Goal: Task Accomplishment & Management: Manage account settings

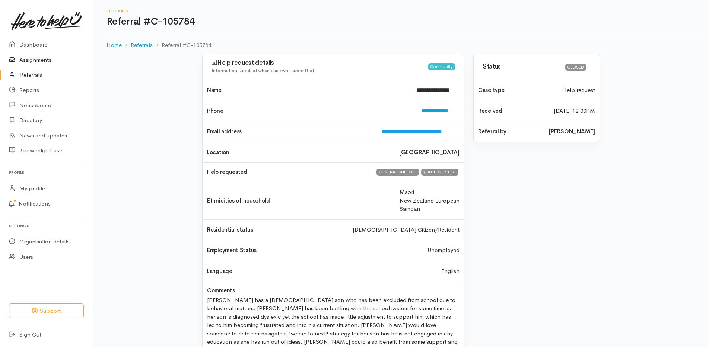
click at [44, 61] on link "Assignments" at bounding box center [46, 60] width 93 height 15
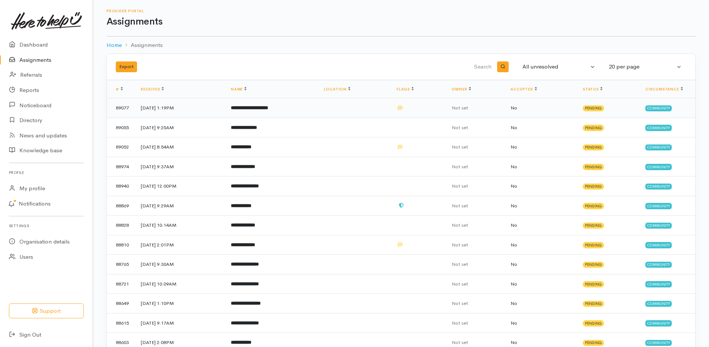
click at [261, 110] on b "**********" at bounding box center [249, 107] width 37 height 5
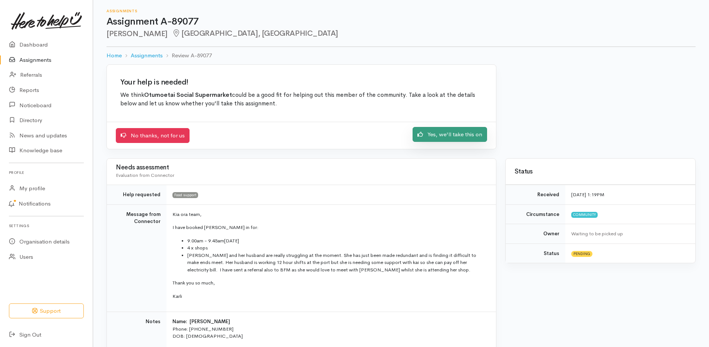
click at [431, 136] on link "Yes, we'll take this on" at bounding box center [450, 134] width 75 height 15
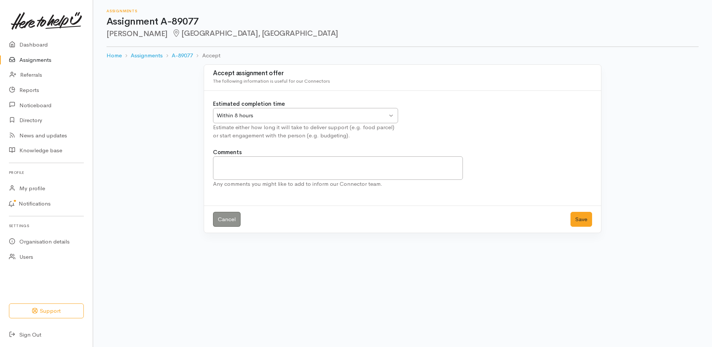
click at [314, 118] on div "Within 8 hours" at bounding box center [302, 115] width 171 height 9
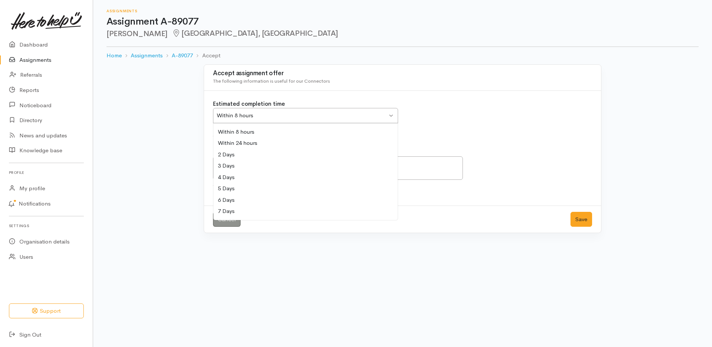
drag, startPoint x: 223, startPoint y: 212, endPoint x: 299, endPoint y: 221, distance: 76.9
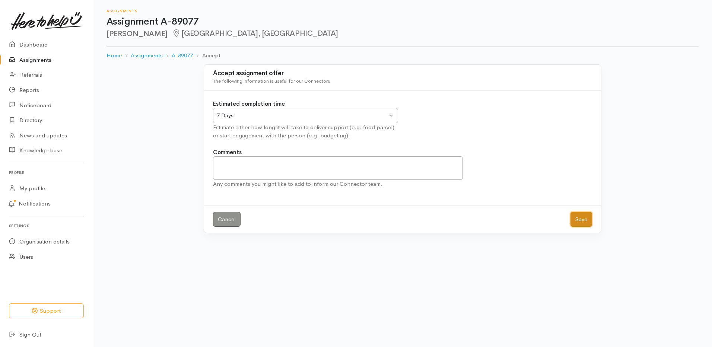
drag, startPoint x: 586, startPoint y: 221, endPoint x: 556, endPoint y: 216, distance: 30.7
click at [586, 221] on button "Save" at bounding box center [582, 219] width 22 height 15
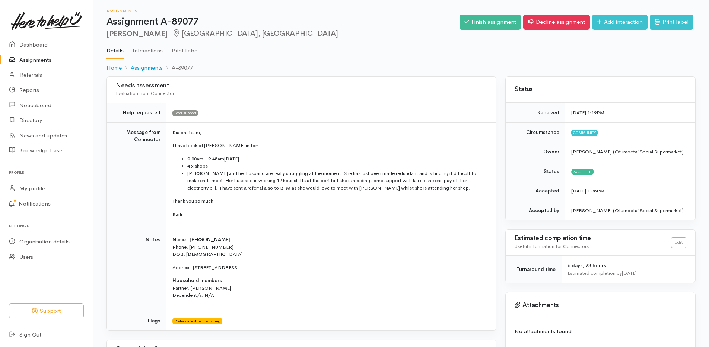
click at [50, 57] on link "Assignments" at bounding box center [46, 60] width 93 height 15
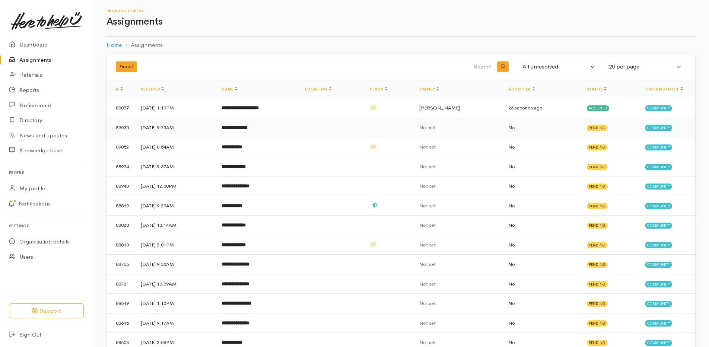
click at [248, 128] on b "**********" at bounding box center [235, 127] width 26 height 5
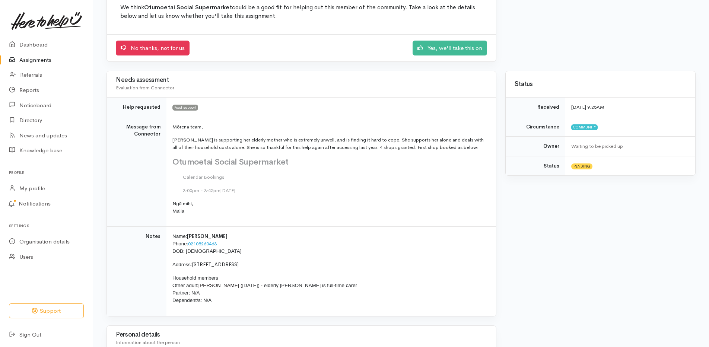
scroll to position [75, 0]
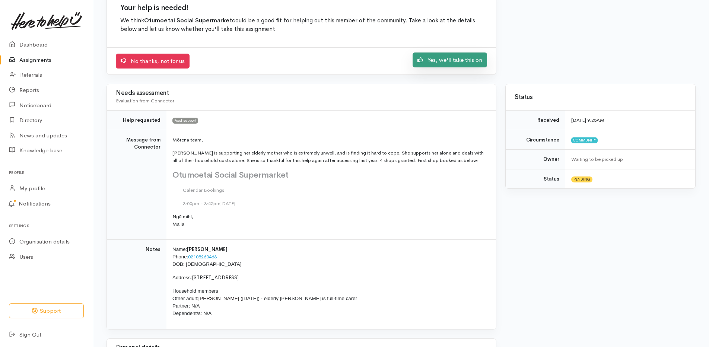
click at [446, 62] on link "Yes, we'll take this on" at bounding box center [450, 60] width 75 height 15
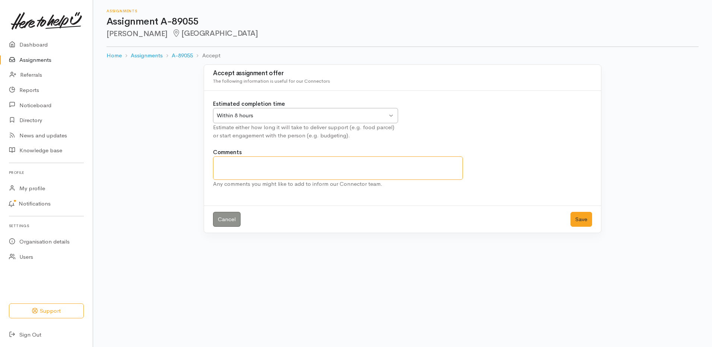
click at [300, 166] on textarea "Comments" at bounding box center [338, 167] width 250 height 23
type textarea "L"
click at [306, 120] on div "Within 8 hours" at bounding box center [302, 115] width 171 height 9
drag, startPoint x: 579, startPoint y: 218, endPoint x: 380, endPoint y: 129, distance: 218.0
click at [572, 211] on div "Cancel Save" at bounding box center [402, 220] width 397 height 28
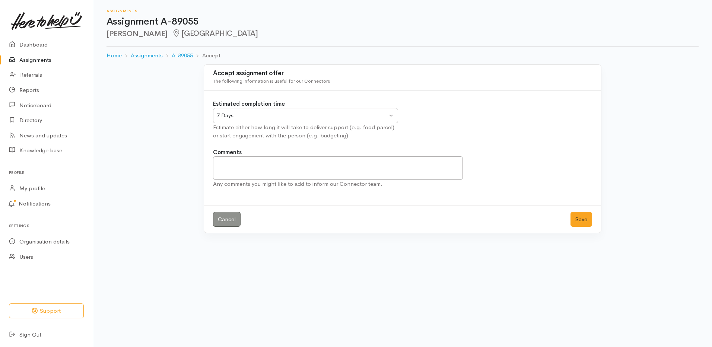
drag, startPoint x: 26, startPoint y: 60, endPoint x: 41, endPoint y: 56, distance: 15.5
click at [26, 60] on link "Assignments" at bounding box center [46, 60] width 93 height 15
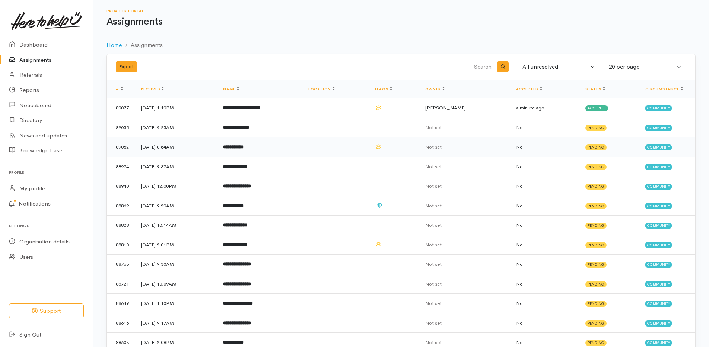
click at [244, 146] on b "**********" at bounding box center [233, 147] width 20 height 5
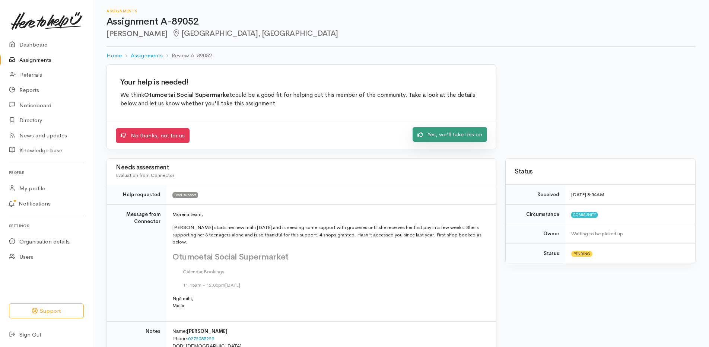
click at [438, 134] on link "Yes, we'll take this on" at bounding box center [450, 134] width 75 height 15
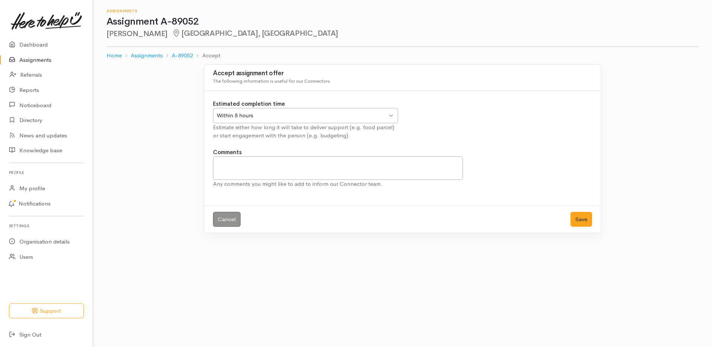
click at [338, 117] on div "Within 8 hours" at bounding box center [302, 115] width 171 height 9
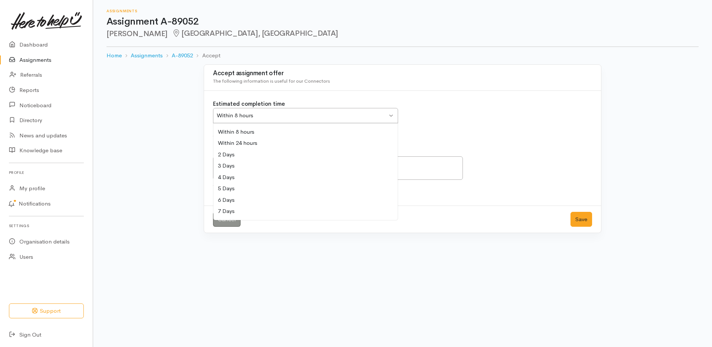
drag, startPoint x: 225, startPoint y: 209, endPoint x: 270, endPoint y: 211, distance: 45.1
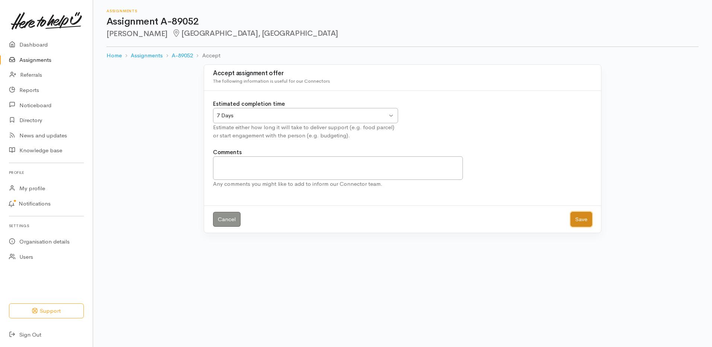
click at [584, 218] on button "Save" at bounding box center [582, 219] width 22 height 15
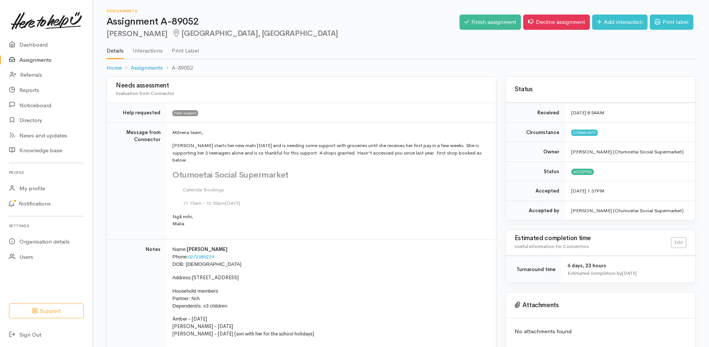
click at [24, 59] on link "Assignments" at bounding box center [46, 60] width 93 height 15
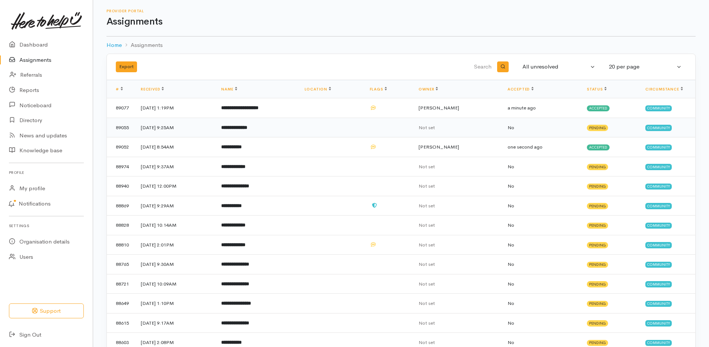
click at [247, 127] on b "**********" at bounding box center [234, 127] width 26 height 5
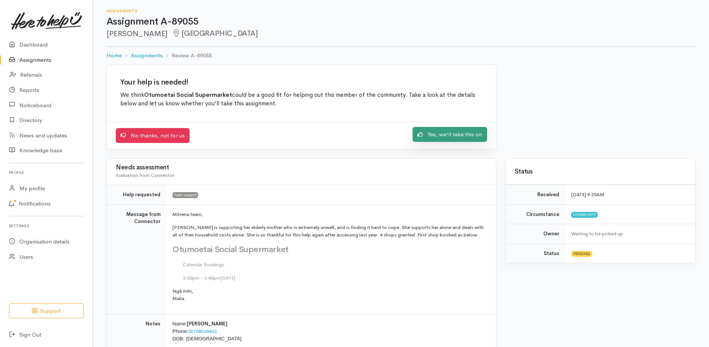
drag, startPoint x: 471, startPoint y: 134, endPoint x: 465, endPoint y: 133, distance: 6.1
click at [471, 134] on link "Yes, we'll take this on" at bounding box center [450, 134] width 75 height 15
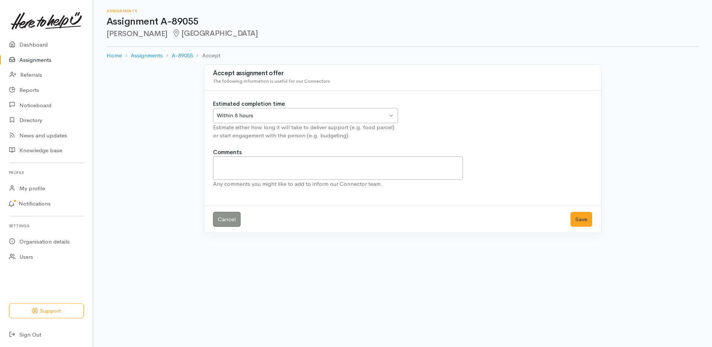
click at [315, 111] on div "Within 8 hours Within 8 hours" at bounding box center [305, 115] width 185 height 15
click at [578, 216] on button "Save" at bounding box center [582, 219] width 22 height 15
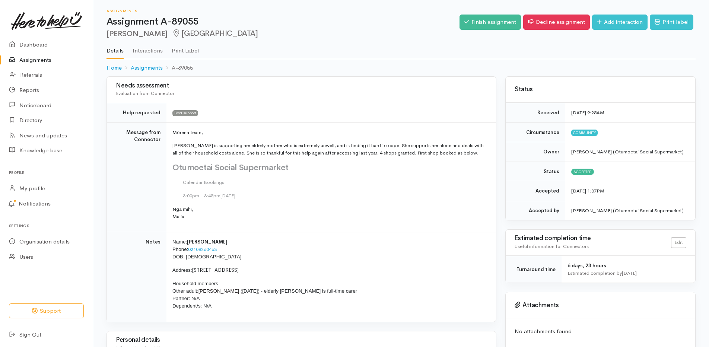
click at [41, 58] on link "Assignments" at bounding box center [46, 60] width 93 height 15
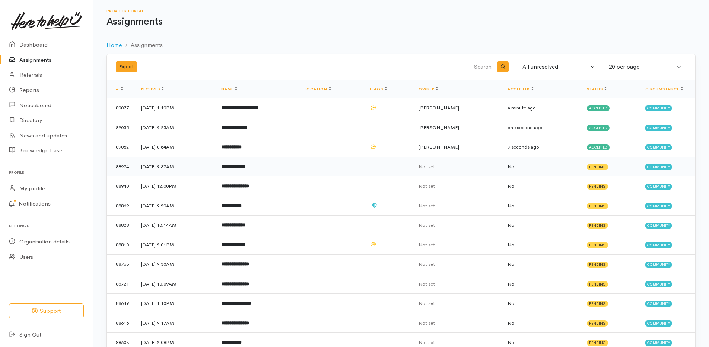
click at [246, 165] on b "**********" at bounding box center [233, 166] width 24 height 5
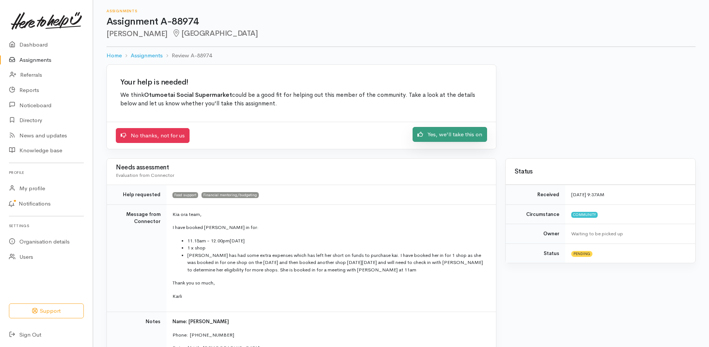
click at [445, 137] on link "Yes, we'll take this on" at bounding box center [450, 134] width 75 height 15
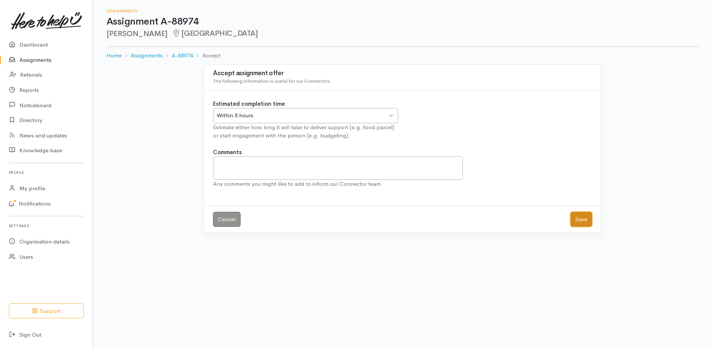
drag, startPoint x: 580, startPoint y: 216, endPoint x: 563, endPoint y: 212, distance: 17.5
click at [580, 216] on button "Save" at bounding box center [582, 219] width 22 height 15
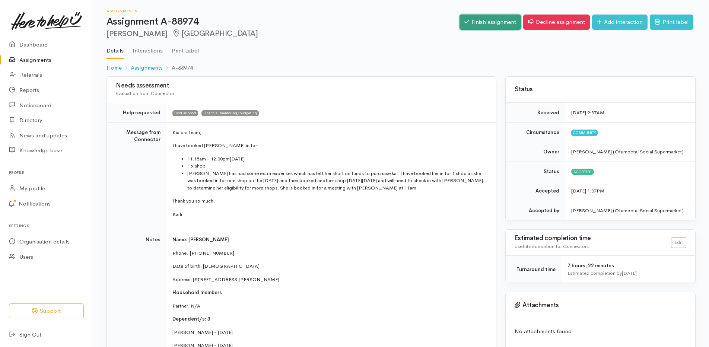
click at [494, 20] on link "Finish assignment" at bounding box center [490, 22] width 61 height 15
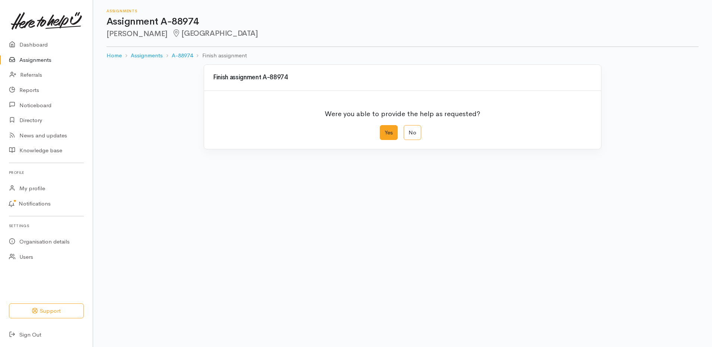
click at [383, 133] on label "Yes" at bounding box center [389, 132] width 18 height 15
click at [383, 130] on input "Yes" at bounding box center [382, 127] width 5 height 5
radio input "true"
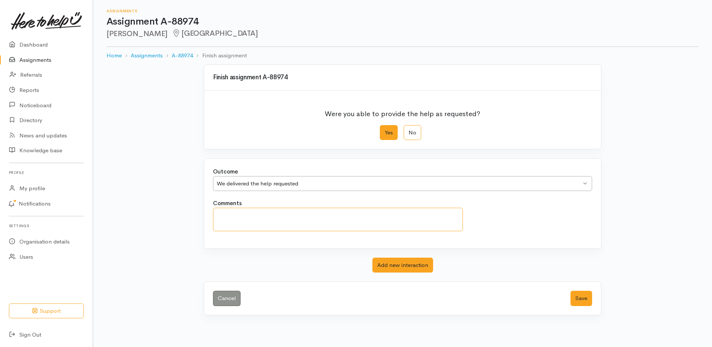
click at [314, 214] on textarea "Comments" at bounding box center [338, 219] width 250 height 23
type textarea "[PERSON_NAME] met with [PERSON_NAME] [DATE] and is now engaged with BFM"
click at [578, 300] on button "Save" at bounding box center [582, 298] width 22 height 15
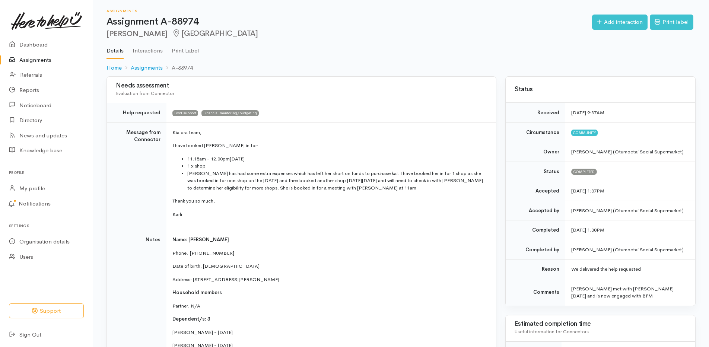
click at [35, 63] on link "Assignments" at bounding box center [46, 60] width 93 height 15
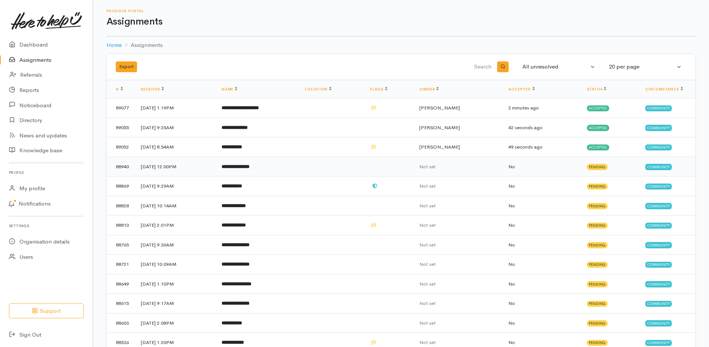
click at [250, 167] on b "**********" at bounding box center [236, 166] width 28 height 5
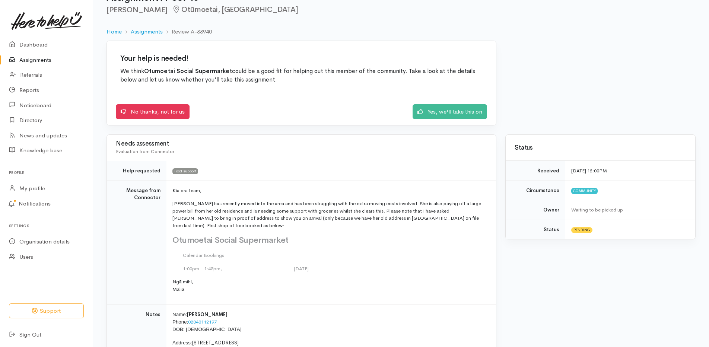
scroll to position [37, 0]
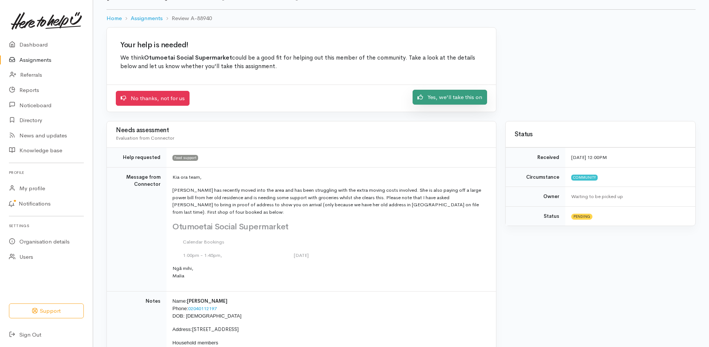
click at [448, 95] on link "Yes, we'll take this on" at bounding box center [450, 97] width 75 height 15
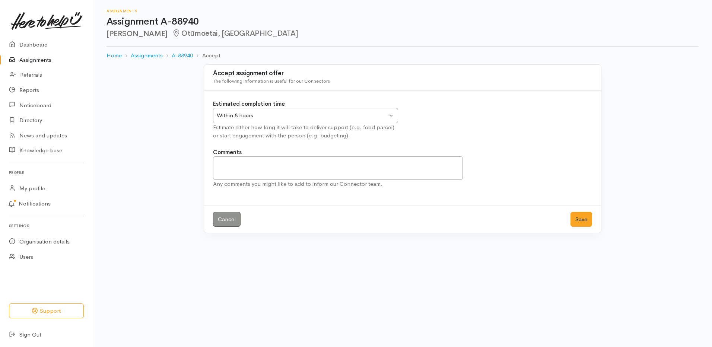
click at [365, 117] on div "Within 8 hours" at bounding box center [302, 115] width 171 height 9
click at [250, 164] on textarea "Comments" at bounding box center [338, 167] width 250 height 23
type textarea "appt was rescheduled"
click at [585, 225] on button "Save" at bounding box center [582, 219] width 22 height 15
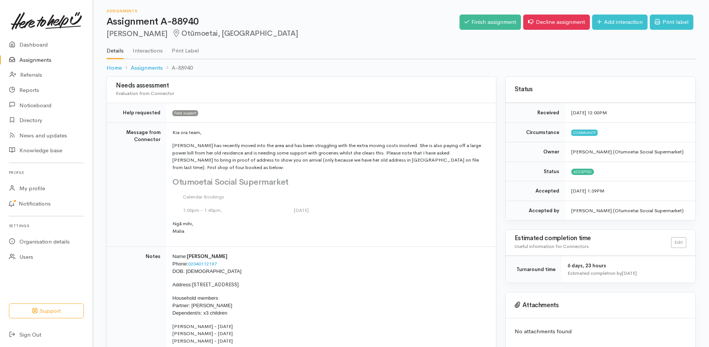
click at [31, 60] on link "Assignments" at bounding box center [46, 60] width 93 height 15
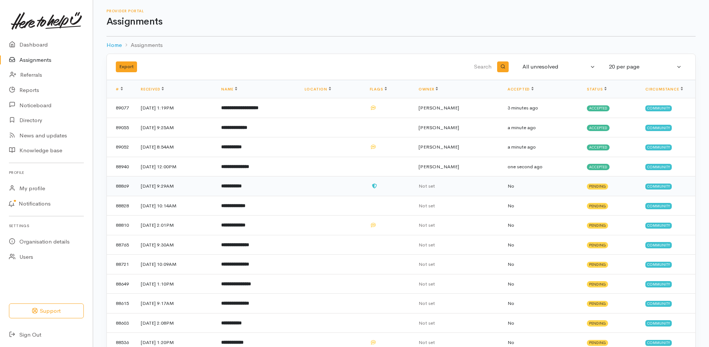
click at [242, 187] on b "**********" at bounding box center [231, 186] width 20 height 5
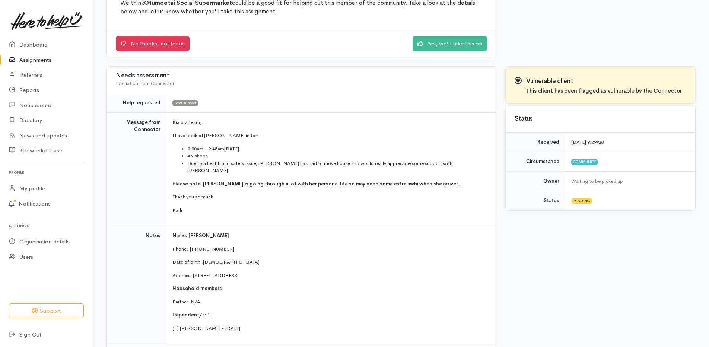
scroll to position [75, 0]
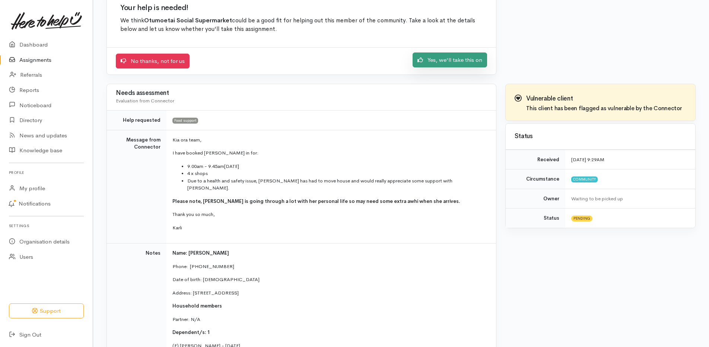
click at [439, 62] on link "Yes, we'll take this on" at bounding box center [450, 60] width 75 height 15
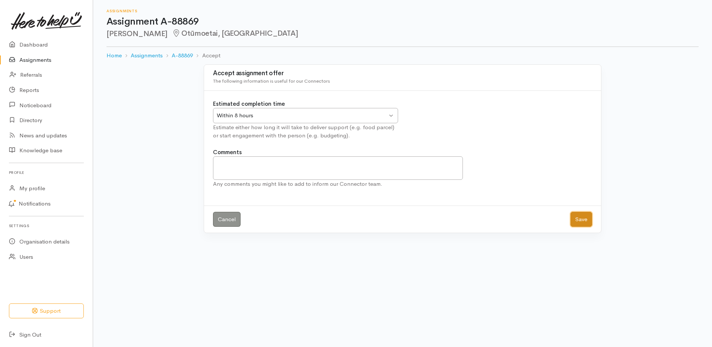
click at [583, 221] on button "Save" at bounding box center [582, 219] width 22 height 15
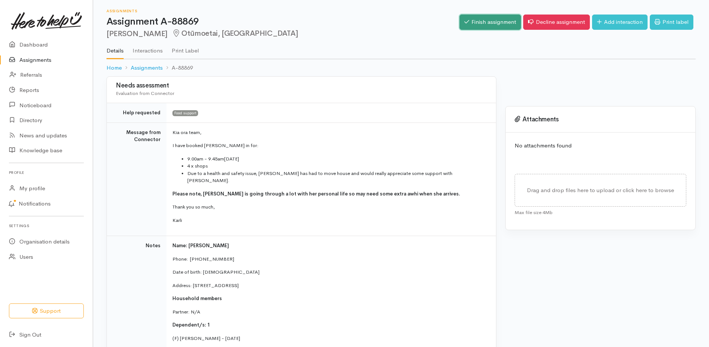
click at [498, 25] on link "Finish assignment" at bounding box center [490, 22] width 61 height 15
click at [476, 20] on link "Finish assignment" at bounding box center [490, 22] width 61 height 15
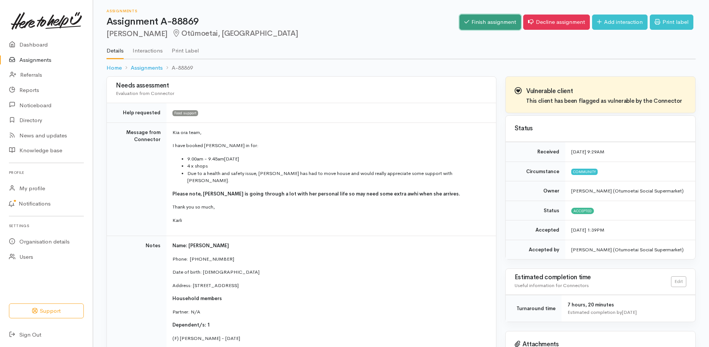
click at [480, 23] on link "Finish assignment" at bounding box center [490, 22] width 61 height 15
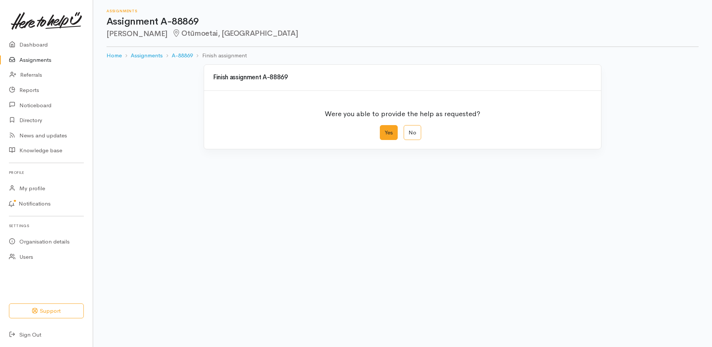
click at [393, 136] on label "Yes" at bounding box center [389, 132] width 18 height 15
click at [385, 130] on input "Yes" at bounding box center [382, 127] width 5 height 5
radio input "true"
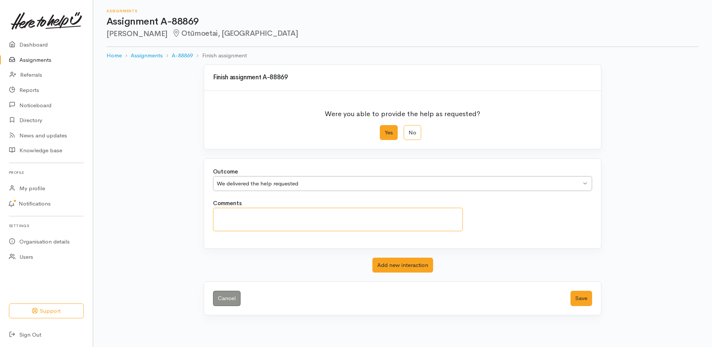
click at [358, 213] on textarea "Comments" at bounding box center [338, 219] width 250 height 23
type textarea "Lovely mama and baby, [PERSON_NAME] is needing a lot of support. We will catch …"
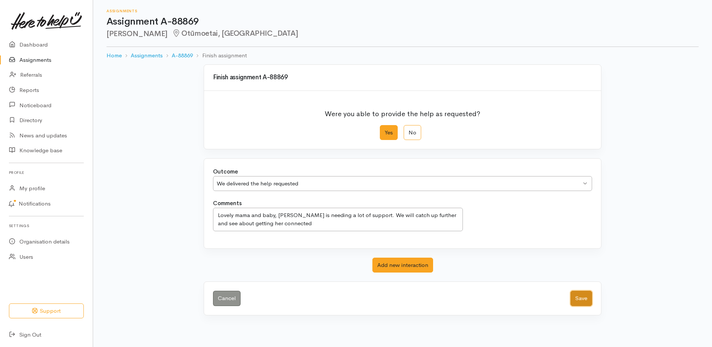
click at [577, 296] on button "Save" at bounding box center [582, 298] width 22 height 15
